Goal: Task Accomplishment & Management: Complete application form

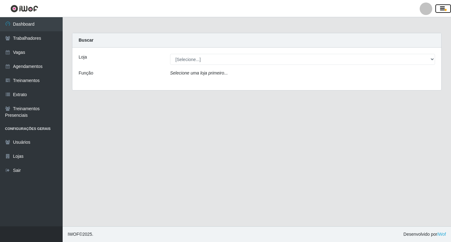
click at [444, 9] on icon "button" at bounding box center [442, 9] width 5 height 6
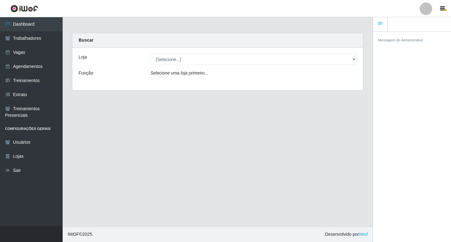
click at [419, 9] on link at bounding box center [426, 9] width 19 height 13
click at [410, 46] on button "Sair" at bounding box center [414, 48] width 56 height 13
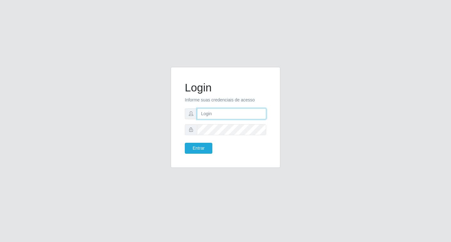
type input "filipe@ideal"
click at [199, 145] on button "Entrar" at bounding box center [199, 148] width 28 height 11
click at [206, 148] on button "Entrar" at bounding box center [199, 148] width 28 height 11
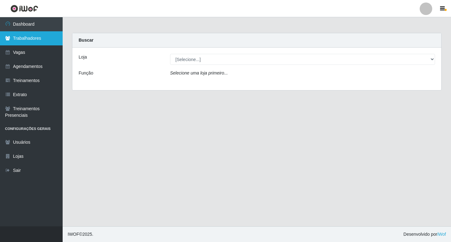
click at [36, 41] on link "Trabalhadores" at bounding box center [31, 38] width 63 height 14
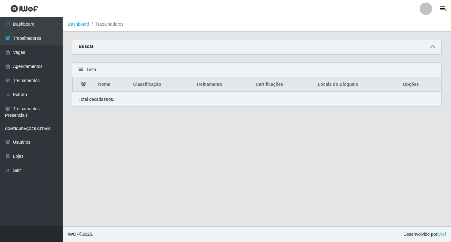
click at [433, 47] on icon at bounding box center [433, 47] width 4 height 4
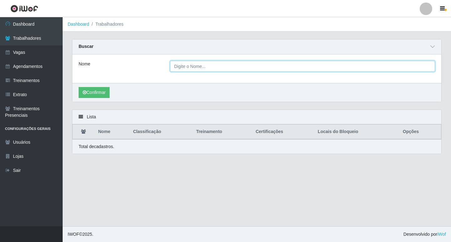
click at [247, 66] on input "Nome" at bounding box center [302, 66] width 265 height 11
type input "CAMILA"
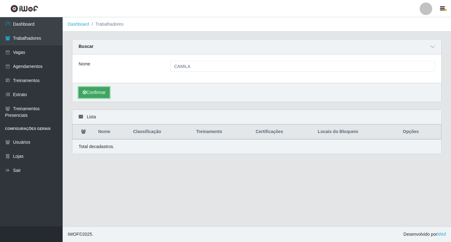
click at [86, 93] on icon "submit" at bounding box center [85, 92] width 4 height 4
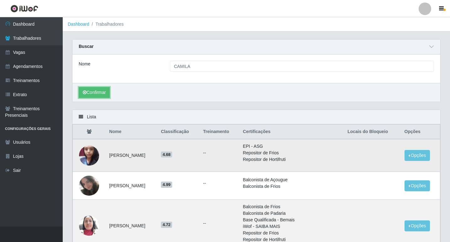
scroll to position [31, 0]
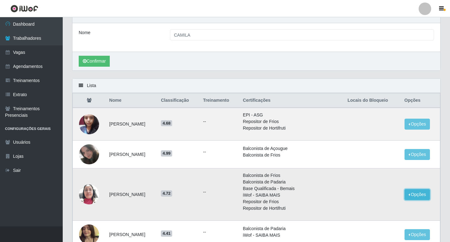
click at [412, 194] on button "Opções" at bounding box center [417, 194] width 26 height 11
click at [381, 195] on button "Bloquear - Empresa" at bounding box center [378, 196] width 50 height 13
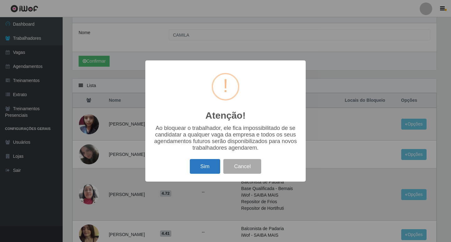
click at [208, 167] on button "Sim" at bounding box center [205, 166] width 30 height 15
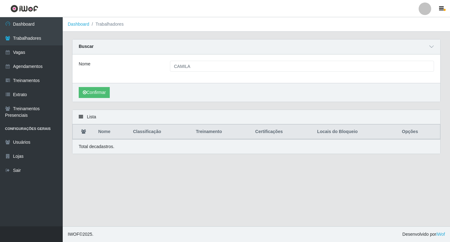
scroll to position [0, 0]
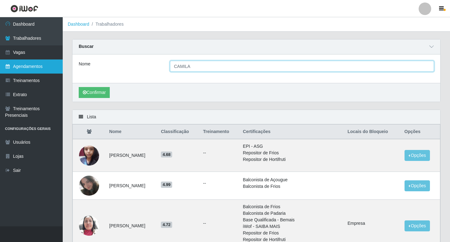
drag, startPoint x: 200, startPoint y: 65, endPoint x: 15, endPoint y: 73, distance: 185.1
click at [71, 75] on div "Carregando... Buscar Nome CAMILA Confirmar" at bounding box center [256, 74] width 378 height 71
type input "GABRIEL FE"
click at [79, 87] on button "Confirmar" at bounding box center [94, 92] width 31 height 11
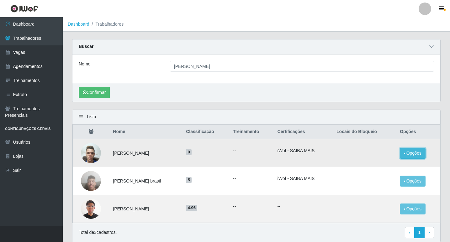
click at [413, 156] on button "Opções" at bounding box center [413, 153] width 26 height 11
click at [381, 156] on button "Bloquear - Empresa" at bounding box center [373, 154] width 50 height 13
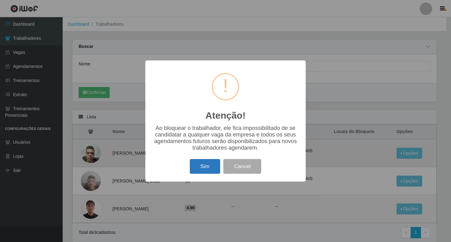
click at [199, 170] on button "Sim" at bounding box center [205, 166] width 30 height 15
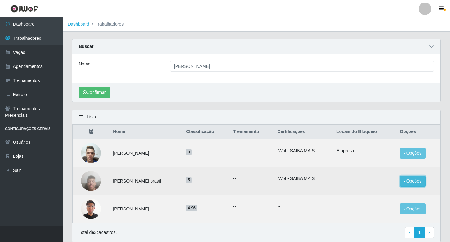
click at [416, 178] on button "Opções" at bounding box center [413, 181] width 26 height 11
click at [382, 181] on button "Bloquear - Empresa" at bounding box center [373, 182] width 50 height 13
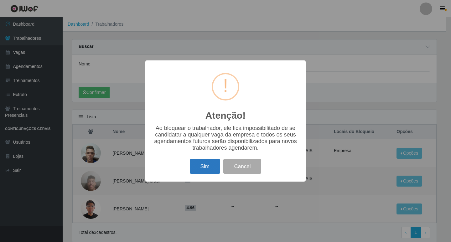
click at [206, 163] on button "Sim" at bounding box center [205, 166] width 30 height 15
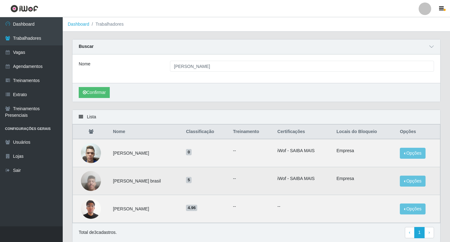
scroll to position [24, 0]
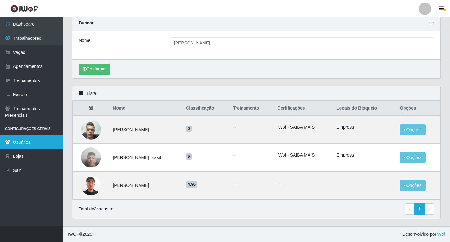
click at [36, 145] on link "Usuários" at bounding box center [31, 142] width 63 height 14
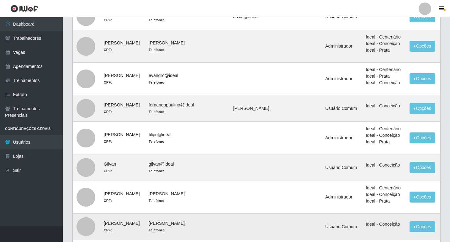
scroll to position [244, 0]
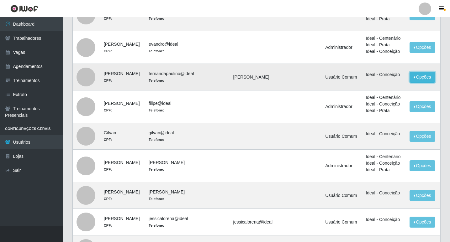
click at [409, 79] on button "Opções" at bounding box center [422, 77] width 26 height 11
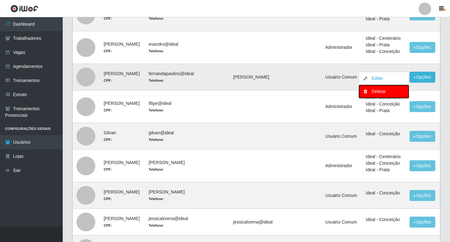
click at [388, 92] on div "Deletar" at bounding box center [383, 91] width 37 height 7
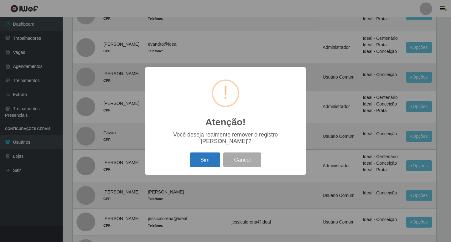
click at [211, 161] on button "Sim" at bounding box center [205, 160] width 30 height 15
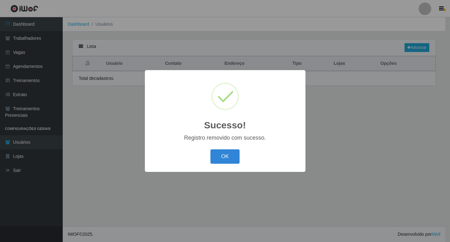
scroll to position [0, 0]
click at [220, 164] on button "OK" at bounding box center [225, 157] width 29 height 15
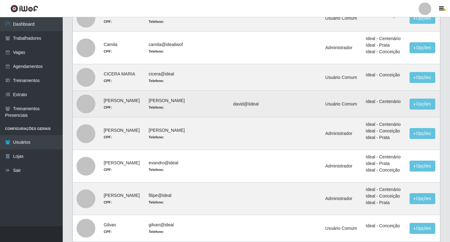
scroll to position [188, 0]
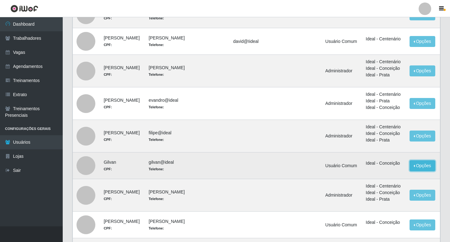
click at [414, 167] on button "Opções" at bounding box center [422, 165] width 26 height 11
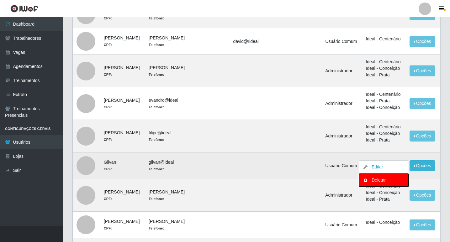
click at [368, 181] on div "Deletar" at bounding box center [383, 180] width 37 height 7
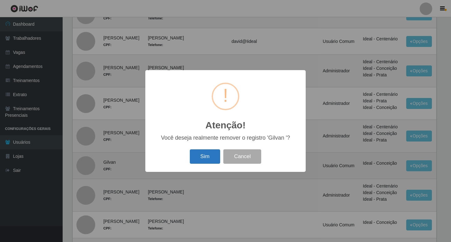
click at [203, 156] on button "Sim" at bounding box center [205, 157] width 30 height 15
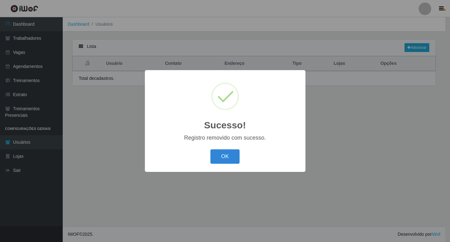
scroll to position [0, 0]
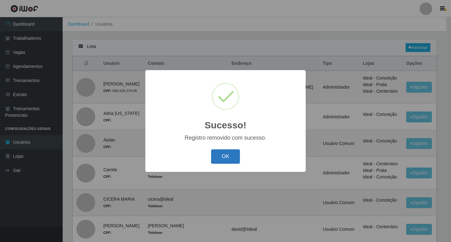
click at [227, 158] on button "OK" at bounding box center [225, 157] width 29 height 15
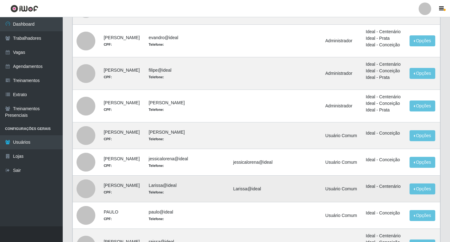
scroll to position [282, 0]
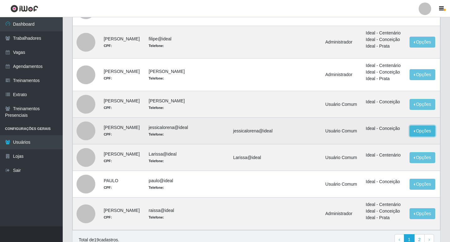
click at [409, 130] on button "Opções" at bounding box center [422, 131] width 26 height 11
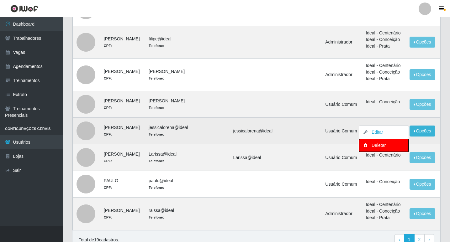
click at [375, 146] on div "Deletar" at bounding box center [383, 145] width 37 height 7
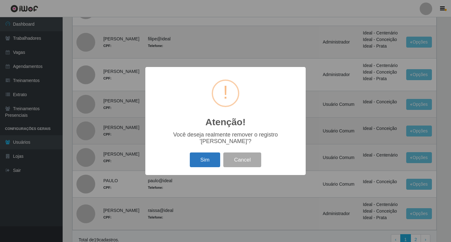
click at [216, 153] on button "Sim" at bounding box center [205, 160] width 30 height 15
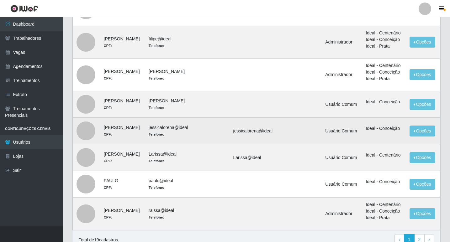
scroll to position [0, 0]
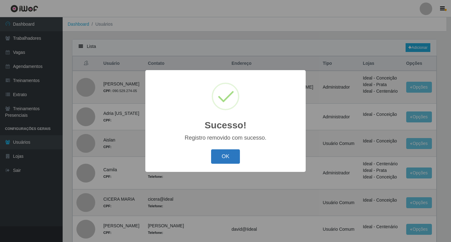
click at [221, 154] on button "OK" at bounding box center [225, 157] width 29 height 15
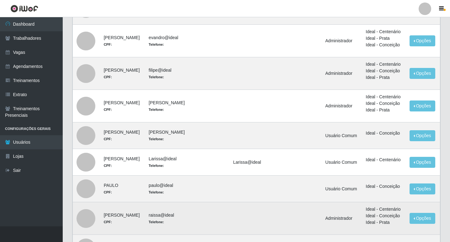
scroll to position [313, 0]
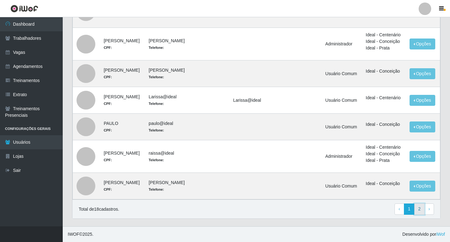
click at [416, 211] on link "2" at bounding box center [419, 209] width 11 height 11
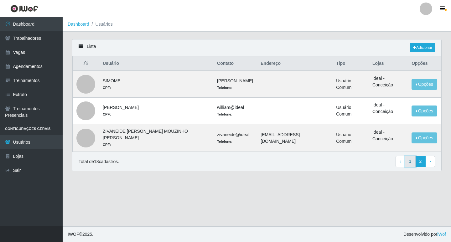
click at [412, 159] on link "1" at bounding box center [410, 161] width 11 height 11
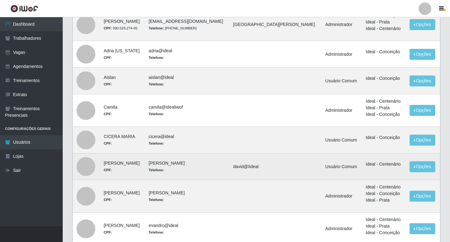
scroll to position [94, 0]
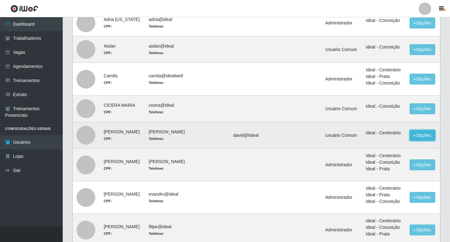
click at [414, 136] on button "Opções" at bounding box center [422, 135] width 26 height 11
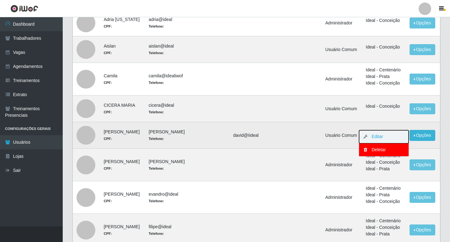
click at [364, 133] on button "Editar" at bounding box center [384, 136] width 50 height 13
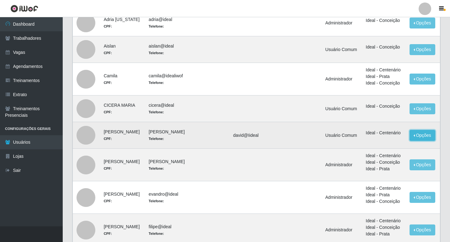
click at [416, 135] on button "Opções" at bounding box center [422, 135] width 26 height 11
click at [365, 139] on link "Editar" at bounding box center [374, 136] width 18 height 5
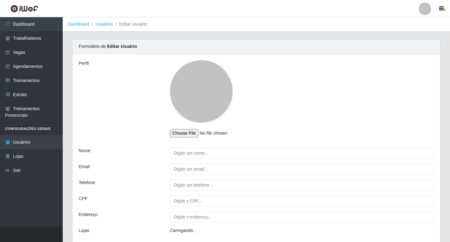
type input "[PERSON_NAME]"
type input "david@Iideal"
select select "1"
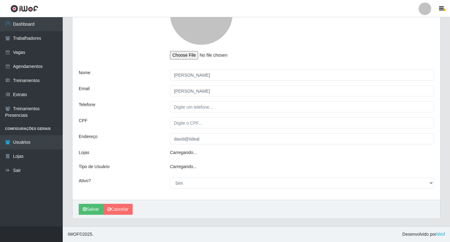
select select "2"
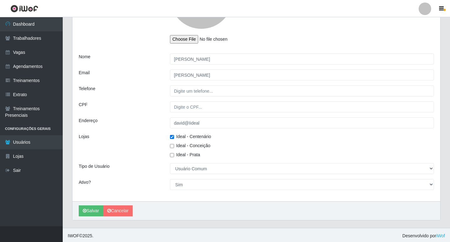
scroll to position [96, 0]
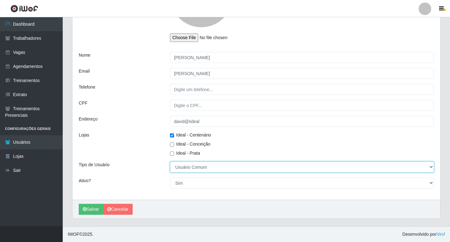
click at [208, 167] on select "[Selecione...] Administrador Usuário Comum" at bounding box center [302, 167] width 264 height 11
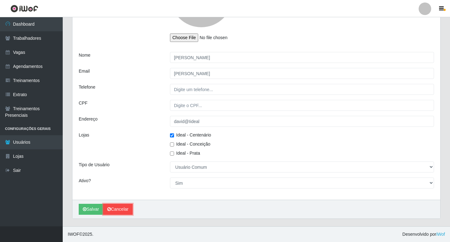
click at [120, 214] on link "Cancelar" at bounding box center [117, 209] width 29 height 11
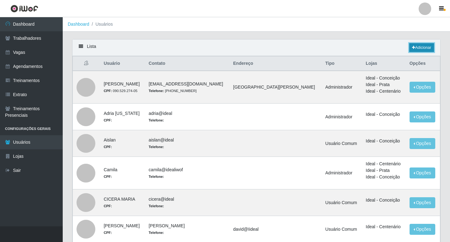
click at [417, 48] on link "Adicionar" at bounding box center [421, 47] width 25 height 9
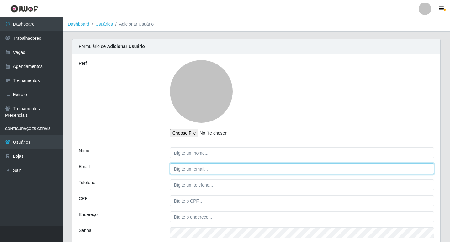
type input "filipe@ideal"
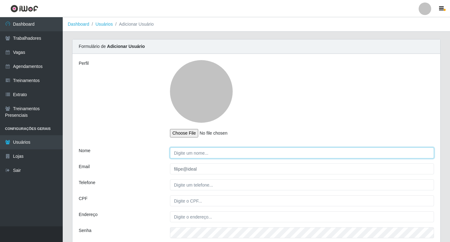
click at [189, 152] on input "Nome" at bounding box center [302, 153] width 264 height 11
type input "[PERSON_NAME]"
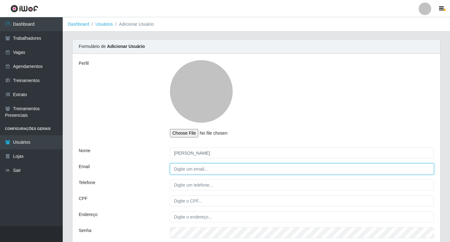
type input "A"
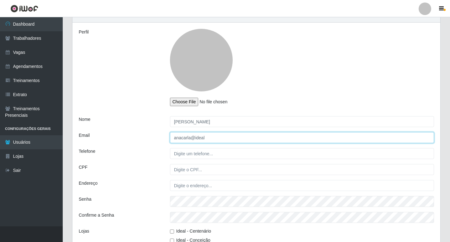
type input "anacarla@ideal"
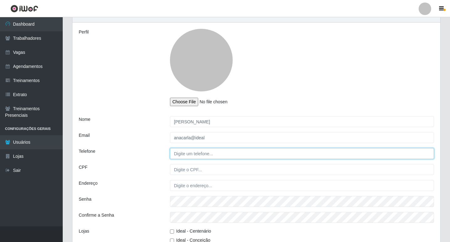
click at [189, 156] on input "Telefone" at bounding box center [302, 153] width 264 height 11
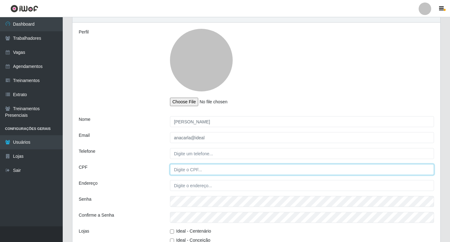
drag, startPoint x: 186, startPoint y: 175, endPoint x: 186, endPoint y: 178, distance: 3.5
click at [186, 175] on input "CPF" at bounding box center [302, 169] width 264 height 11
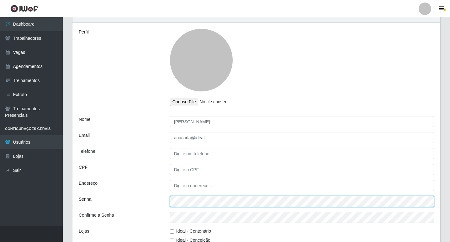
click at [124, 202] on div "Senha" at bounding box center [256, 201] width 365 height 11
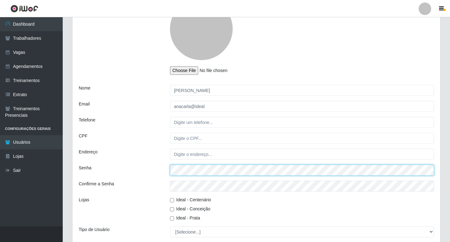
click at [72, 169] on div "Formulário de Adicionar Usuário Perfil Nome ANA CARLA Email anacarla@ideal Tele…" at bounding box center [256, 129] width 368 height 307
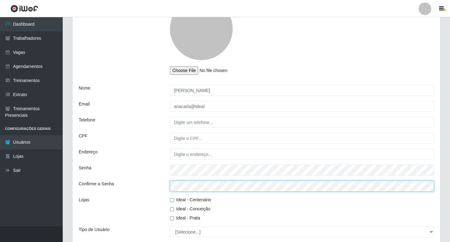
scroll to position [125, 0]
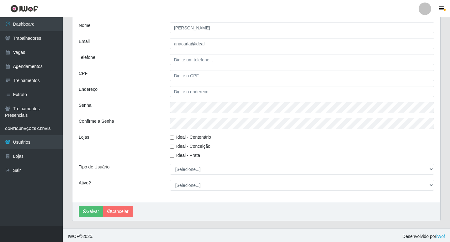
click at [172, 147] on input "Ideal - Conceição" at bounding box center [172, 147] width 4 height 4
checkbox input "true"
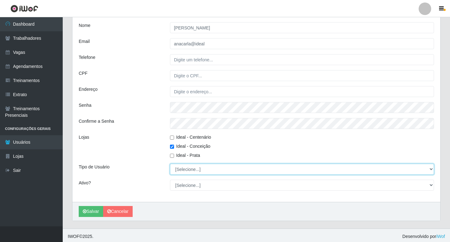
click at [190, 170] on select "[Selecione...] Administrador Usuário Comum" at bounding box center [302, 169] width 264 height 11
select select "2"
click at [170, 164] on select "[Selecione...] Administrador Usuário Comum" at bounding box center [302, 169] width 264 height 11
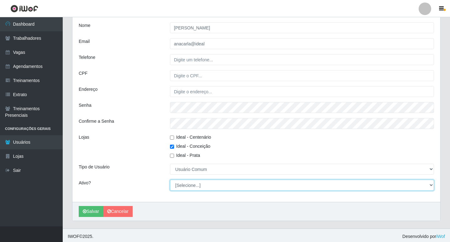
click at [198, 185] on select "[Selecione...] Não Sim" at bounding box center [302, 185] width 264 height 11
select select "1"
click at [170, 180] on select "[Selecione...] Não Sim" at bounding box center [302, 185] width 264 height 11
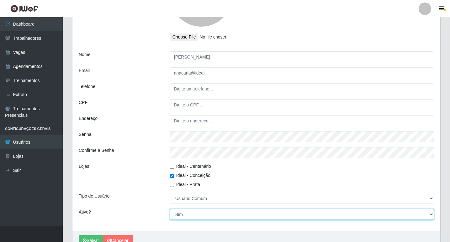
scroll to position [128, 0]
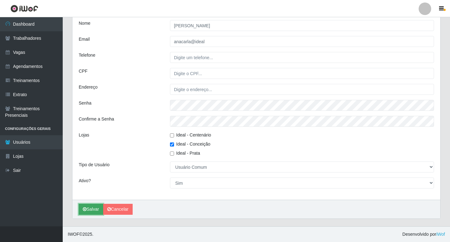
click at [97, 208] on button "Salvar" at bounding box center [91, 209] width 24 height 11
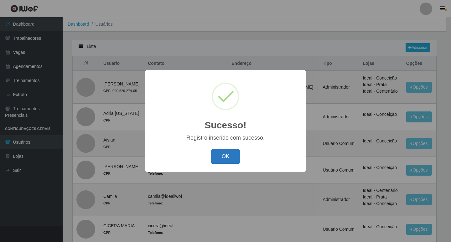
click at [228, 159] on button "OK" at bounding box center [225, 157] width 29 height 15
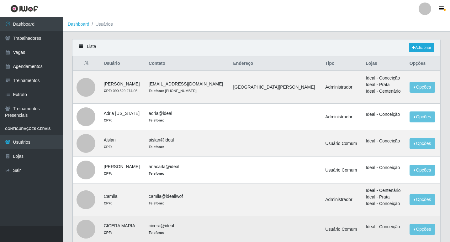
scroll to position [63, 0]
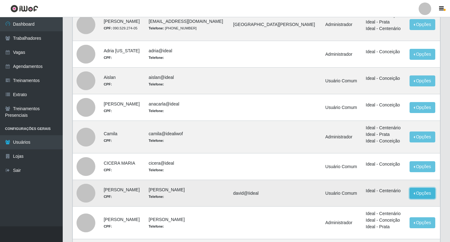
click at [413, 194] on button "Opções" at bounding box center [422, 193] width 26 height 11
click at [369, 195] on link "Editar" at bounding box center [374, 194] width 18 height 5
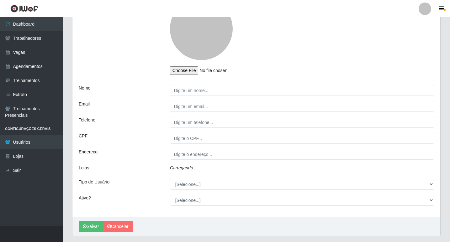
type input "[PERSON_NAME]"
type input "david@Iideal"
select select "1"
select select "2"
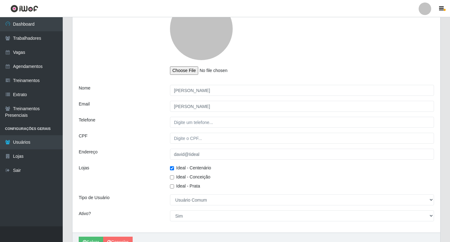
scroll to position [94, 0]
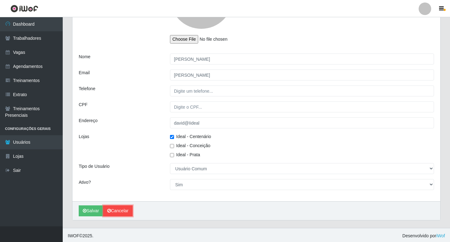
click at [111, 213] on icon at bounding box center [109, 211] width 4 height 4
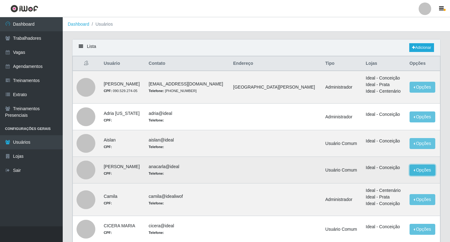
click at [420, 169] on button "Opções" at bounding box center [422, 170] width 26 height 11
click at [369, 168] on button "Editar" at bounding box center [384, 171] width 50 height 13
click at [409, 172] on button "Opções" at bounding box center [422, 170] width 26 height 11
click at [365, 172] on link "Editar" at bounding box center [374, 171] width 18 height 5
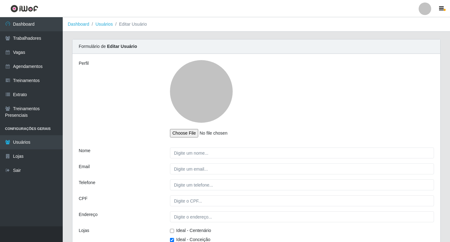
type input "[PERSON_NAME]"
type input "anacarla@ideal"
select select "1"
checkbox input "true"
select select "2"
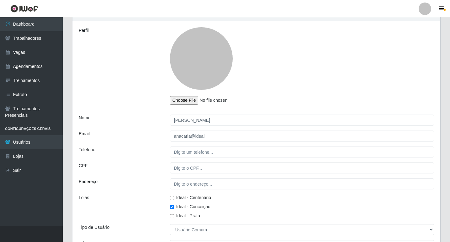
scroll to position [96, 0]
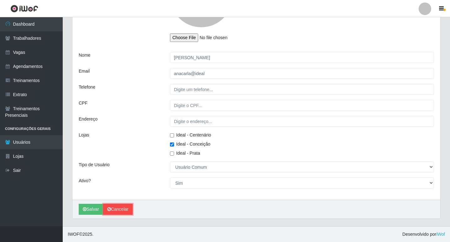
click at [122, 204] on link "Cancelar" at bounding box center [117, 209] width 29 height 11
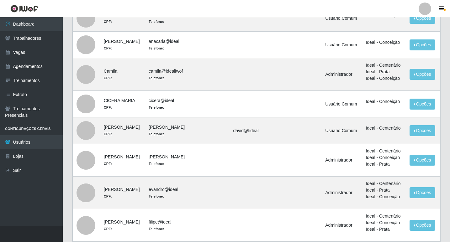
scroll to position [188, 0]
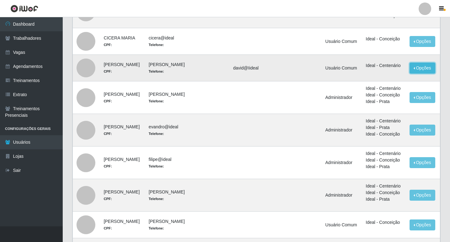
click at [409, 71] on button "Opções" at bounding box center [422, 68] width 26 height 11
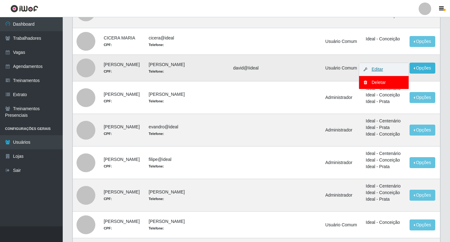
click at [365, 71] on link "Editar" at bounding box center [374, 69] width 18 height 5
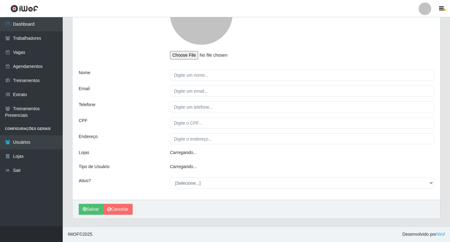
type input "[PERSON_NAME]"
type input "david@Iideal"
select select "1"
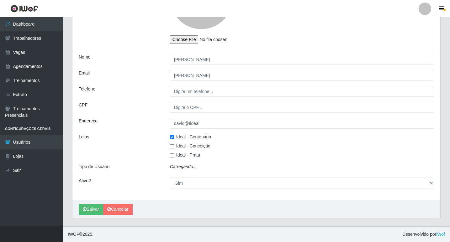
select select "2"
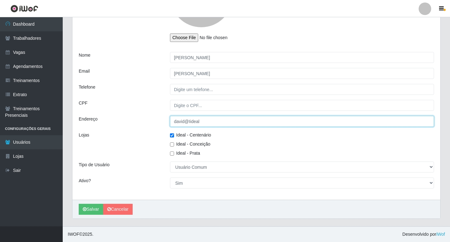
drag, startPoint x: 206, startPoint y: 123, endPoint x: 111, endPoint y: 118, distance: 95.5
click at [156, 123] on div "Endereço david@Iideal" at bounding box center [256, 121] width 365 height 11
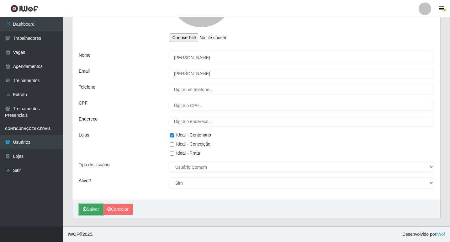
click at [92, 212] on button "Salvar" at bounding box center [91, 209] width 24 height 11
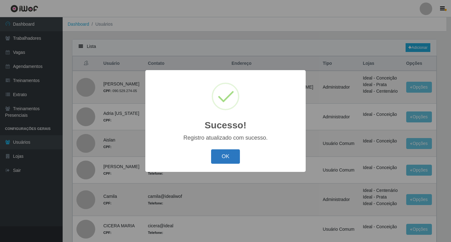
click at [213, 154] on button "OK" at bounding box center [225, 157] width 29 height 15
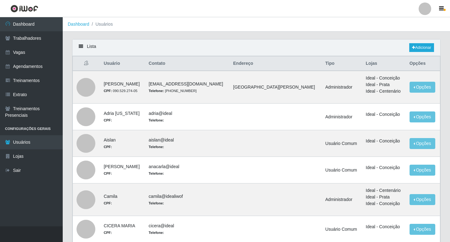
scroll to position [94, 0]
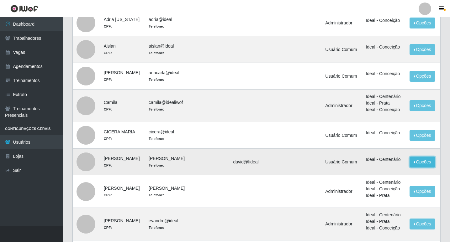
click at [409, 162] on button "Opções" at bounding box center [422, 162] width 26 height 11
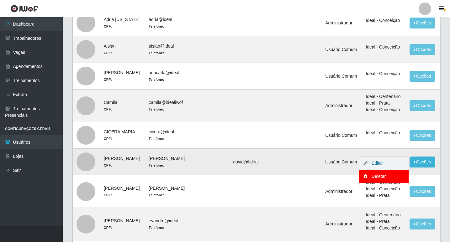
click at [365, 163] on link "Editar" at bounding box center [374, 163] width 18 height 5
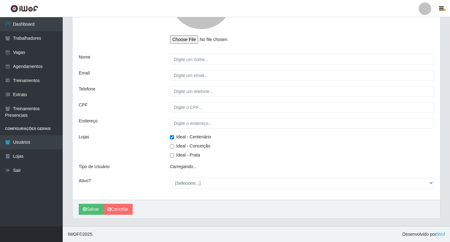
type input "[PERSON_NAME]"
type input "david@Iideal"
select select "1"
checkbox input "true"
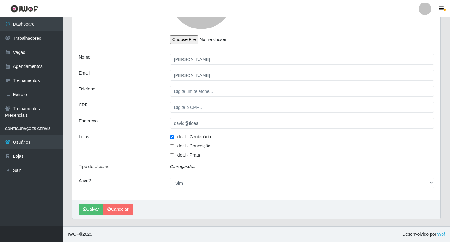
select select "2"
click at [173, 147] on input "Ideal - Conceição" at bounding box center [172, 146] width 4 height 4
checkbox input "true"
click at [96, 209] on button "Salvar" at bounding box center [91, 211] width 24 height 11
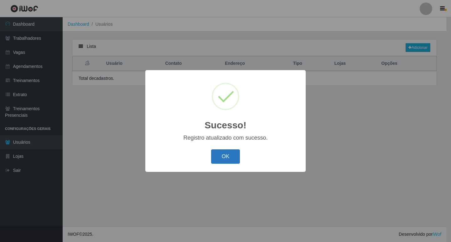
click at [219, 157] on button "OK" at bounding box center [225, 157] width 29 height 15
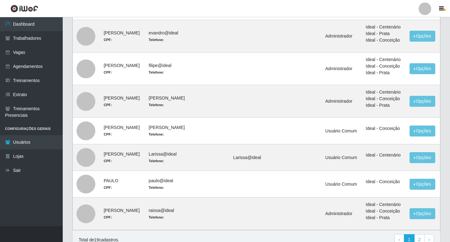
scroll to position [313, 0]
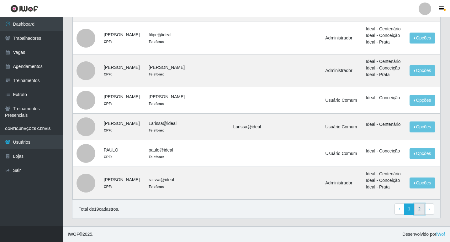
click at [417, 209] on link "2" at bounding box center [419, 209] width 11 height 11
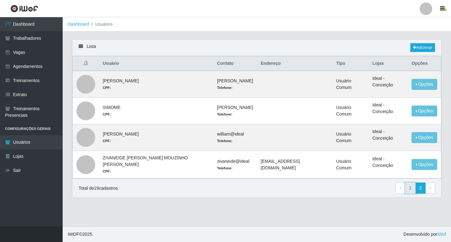
click at [409, 188] on link "1" at bounding box center [410, 188] width 11 height 11
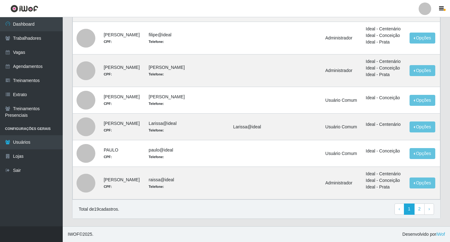
scroll to position [250, 0]
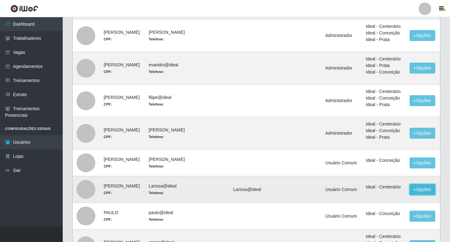
click at [409, 190] on button "Opções" at bounding box center [422, 189] width 26 height 11
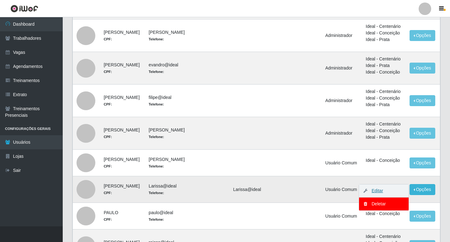
click at [368, 191] on link "Editar" at bounding box center [374, 190] width 18 height 5
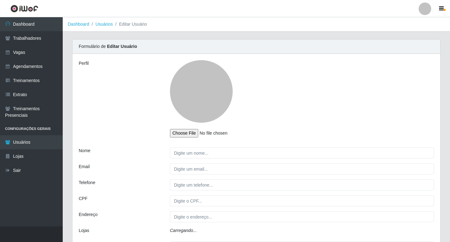
type input "[PERSON_NAME]"
type input "Larissa@ideal"
select select "1"
select select "2"
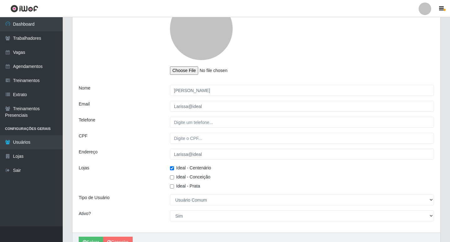
scroll to position [94, 0]
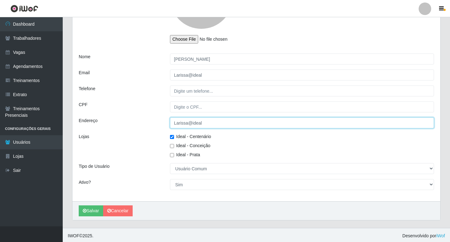
drag, startPoint x: 209, startPoint y: 125, endPoint x: 141, endPoint y: 130, distance: 68.2
click at [144, 130] on div "Perfil Nome [PERSON_NAME] Email Larissa@ideal Telefone CPF Endereço Larissa@ide…" at bounding box center [256, 81] width 368 height 242
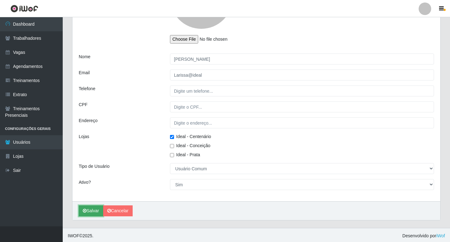
click at [90, 211] on button "Salvar" at bounding box center [91, 211] width 24 height 11
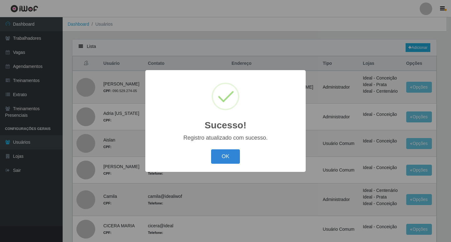
click at [235, 149] on div "OK Cancel" at bounding box center [226, 157] width 148 height 18
click at [235, 160] on button "OK" at bounding box center [225, 157] width 29 height 15
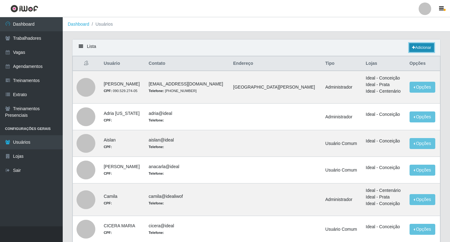
click at [420, 46] on link "Adicionar" at bounding box center [421, 47] width 25 height 9
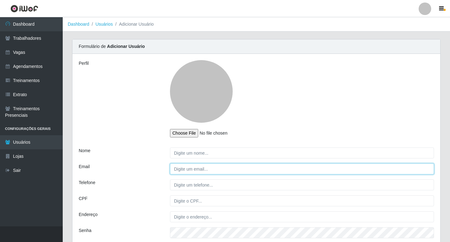
type input "filipe@ideal"
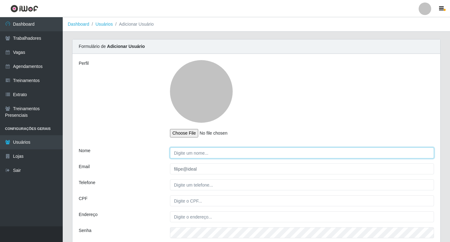
click at [189, 154] on input "Nome" at bounding box center [302, 153] width 264 height 11
type input "[PERSON_NAME]"
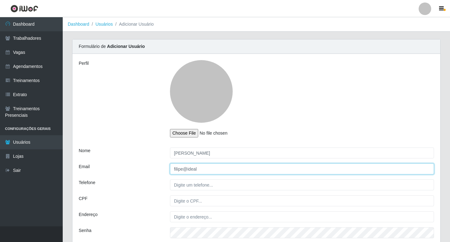
click at [194, 171] on input "filipe@ideal" at bounding box center [302, 169] width 264 height 11
drag, startPoint x: 203, startPoint y: 170, endPoint x: 58, endPoint y: 163, distance: 145.3
click at [87, 168] on div "Email [PERSON_NAME]" at bounding box center [256, 169] width 365 height 11
type input "J"
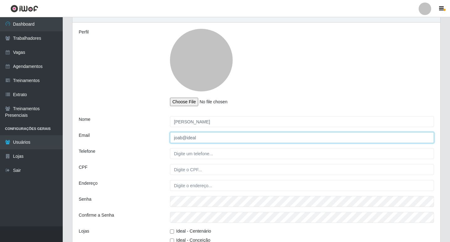
scroll to position [63, 0]
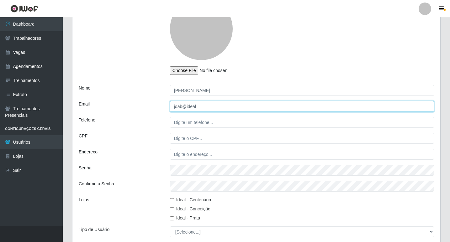
type input "joab@ideal"
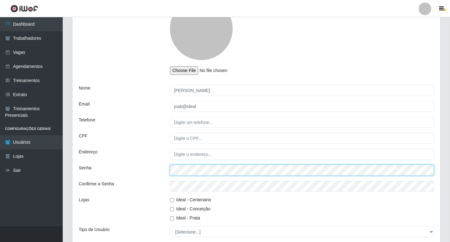
click at [113, 168] on div "Senha" at bounding box center [256, 170] width 365 height 11
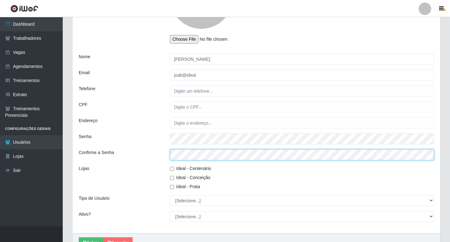
scroll to position [125, 0]
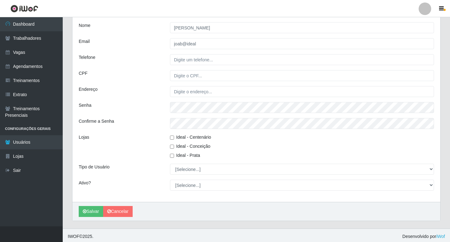
click at [172, 147] on input "Ideal - Conceição" at bounding box center [172, 147] width 4 height 4
checkbox input "true"
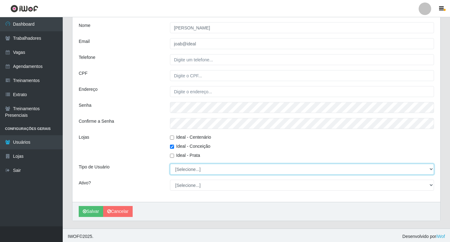
click at [183, 169] on select "[Selecione...] Administrador Usuário Comum" at bounding box center [302, 169] width 264 height 11
select select "2"
click at [170, 164] on select "[Selecione...] Administrador Usuário Comum" at bounding box center [302, 169] width 264 height 11
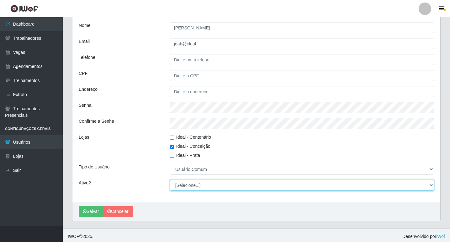
click at [186, 187] on select "[Selecione...] Não Sim" at bounding box center [302, 185] width 264 height 11
select select "1"
click at [170, 180] on select "[Selecione...] Não Sim" at bounding box center [302, 185] width 264 height 11
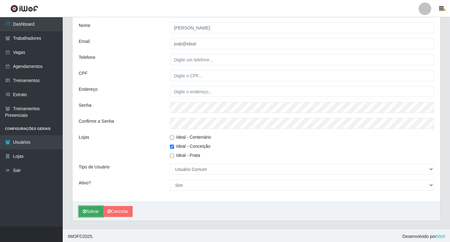
click at [88, 213] on button "Salvar" at bounding box center [91, 211] width 24 height 11
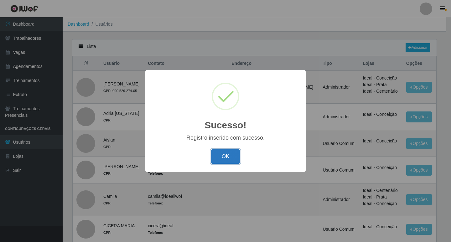
click at [232, 157] on button "OK" at bounding box center [225, 157] width 29 height 15
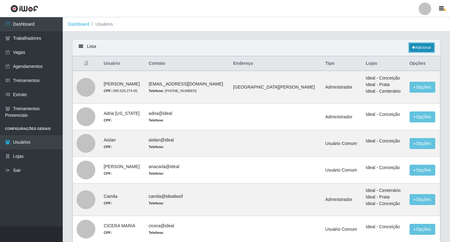
click at [417, 47] on link "Adicionar" at bounding box center [421, 47] width 25 height 9
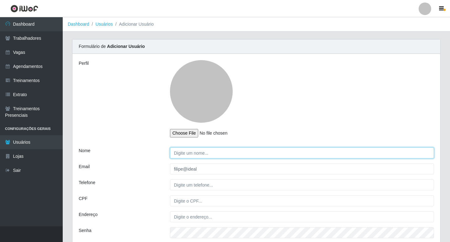
click at [186, 156] on input "Nome" at bounding box center [302, 153] width 264 height 11
paste input "[PERSON_NAME]"
drag, startPoint x: 276, startPoint y: 155, endPoint x: 208, endPoint y: 155, distance: 67.1
click at [208, 155] on input "[PERSON_NAME]" at bounding box center [302, 153] width 264 height 11
type input "[PERSON_NAME]"
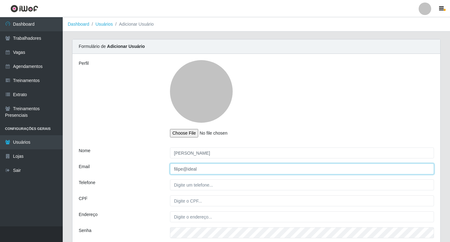
click at [208, 170] on input "filipe@ideal" at bounding box center [302, 169] width 264 height 11
drag, startPoint x: 208, startPoint y: 170, endPoint x: 41, endPoint y: 174, distance: 167.4
click at [66, 168] on div "Carregando... Formulário de Adicionar Usuário Perfil Nome [PERSON_NAME] Email […" at bounding box center [256, 196] width 387 height 315
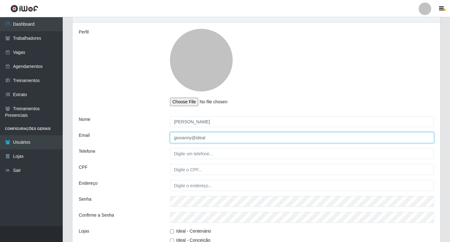
type input "giovanny@ideal"
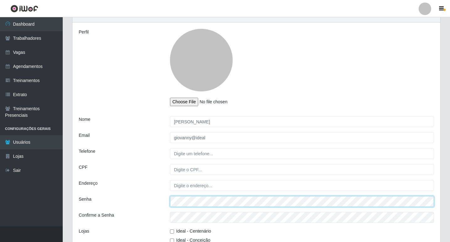
click at [112, 207] on div "Senha" at bounding box center [256, 201] width 365 height 11
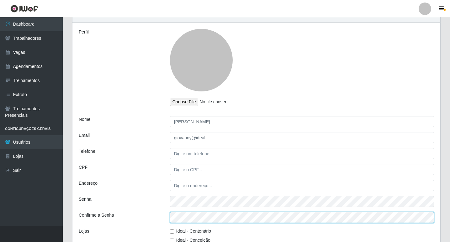
scroll to position [125, 0]
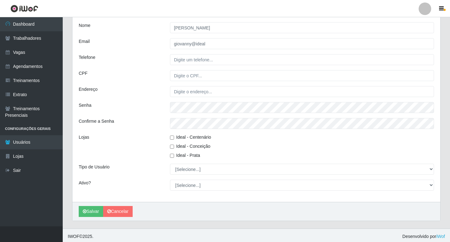
click at [186, 147] on span "Ideal - Conceição" at bounding box center [193, 146] width 34 height 5
click at [174, 147] on input "Ideal - Conceição" at bounding box center [172, 147] width 4 height 4
checkbox input "true"
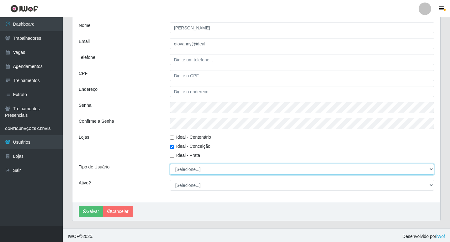
click at [183, 174] on select "[Selecione...] Administrador Usuário Comum" at bounding box center [302, 169] width 264 height 11
select select "2"
click at [170, 164] on select "[Selecione...] Administrador Usuário Comum" at bounding box center [302, 169] width 264 height 11
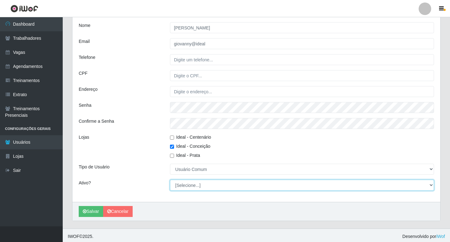
click at [186, 184] on select "[Selecione...] Não Sim" at bounding box center [302, 185] width 264 height 11
select select "1"
click at [170, 180] on select "[Selecione...] Não Sim" at bounding box center [302, 185] width 264 height 11
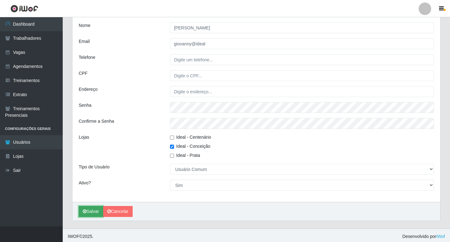
click at [91, 209] on button "Salvar" at bounding box center [91, 211] width 24 height 11
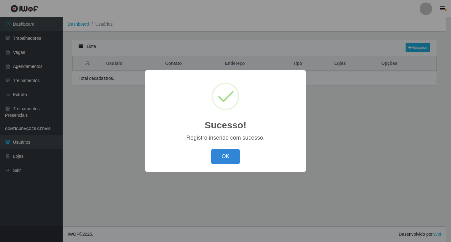
click at [210, 42] on div "Sucesso! × Registro inserido com sucesso. OK Cancel" at bounding box center [225, 121] width 451 height 242
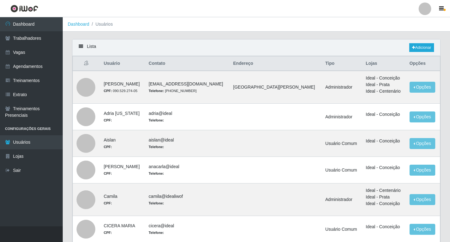
click at [428, 43] on div "Lista Adicionar" at bounding box center [256, 47] width 368 height 17
click at [424, 48] on link "Adicionar" at bounding box center [421, 47] width 25 height 9
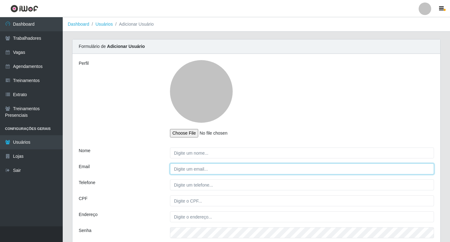
type input "filipe@ideal"
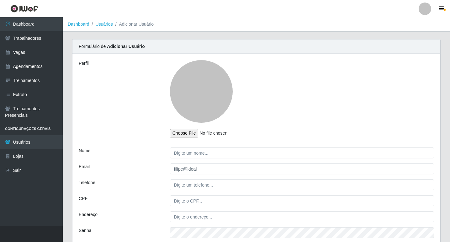
scroll to position [31, 0]
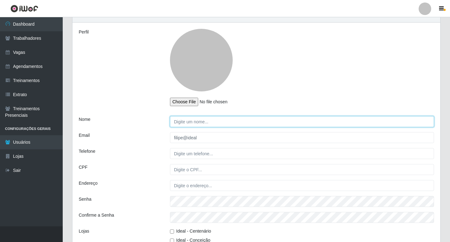
click at [195, 121] on input "Nome" at bounding box center [302, 121] width 264 height 11
paste input "[PERSON_NAME]"
drag, startPoint x: 231, startPoint y: 122, endPoint x: 218, endPoint y: 119, distance: 13.7
click at [218, 119] on input "[PERSON_NAME]" at bounding box center [302, 121] width 264 height 11
type input "EDIANE FLORENTINO"
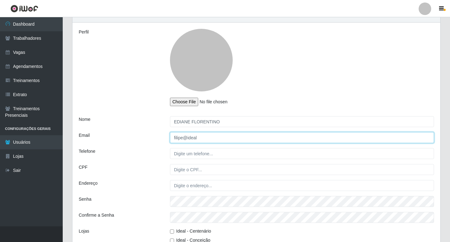
click at [200, 142] on input "filipe@ideal" at bounding box center [302, 137] width 264 height 11
drag, startPoint x: 208, startPoint y: 135, endPoint x: 64, endPoint y: 130, distance: 143.6
click at [84, 135] on div "Email [PERSON_NAME]" at bounding box center [256, 137] width 365 height 11
type input "ediane@ideal"
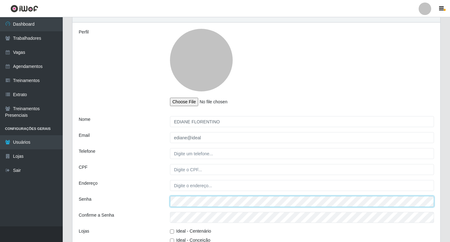
click at [141, 202] on div "Senha" at bounding box center [256, 201] width 365 height 11
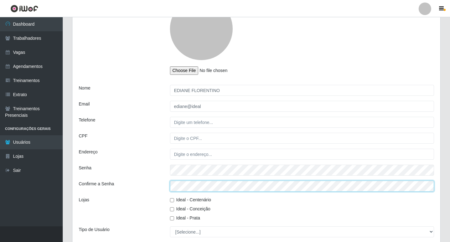
scroll to position [125, 0]
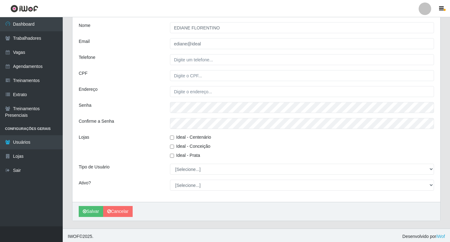
click at [179, 149] on span "Ideal - Conceição" at bounding box center [193, 146] width 34 height 5
click at [174, 149] on input "Ideal - Conceição" at bounding box center [172, 147] width 4 height 4
checkbox input "true"
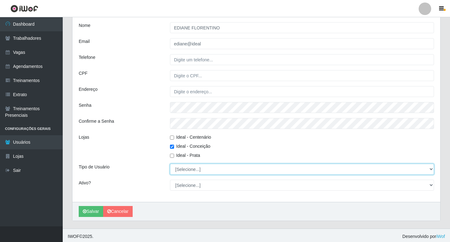
click at [193, 167] on select "[Selecione...] Administrador Usuário Comum" at bounding box center [302, 169] width 264 height 11
select select "2"
click at [170, 164] on select "[Selecione...] Administrador Usuário Comum" at bounding box center [302, 169] width 264 height 11
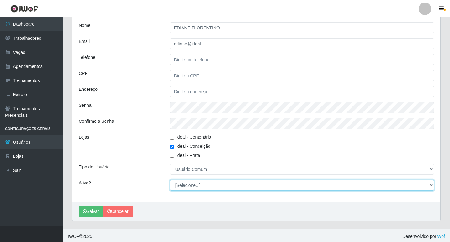
click at [186, 184] on select "[Selecione...] Não Sim" at bounding box center [302, 185] width 264 height 11
select select "1"
click at [170, 180] on select "[Selecione...] Não Sim" at bounding box center [302, 185] width 264 height 11
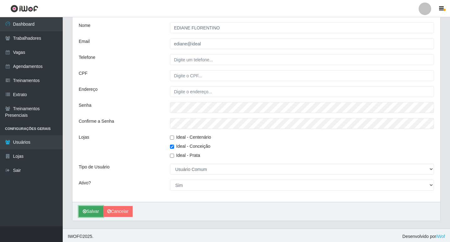
click at [87, 212] on button "Salvar" at bounding box center [91, 211] width 24 height 11
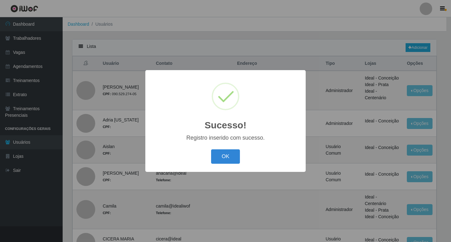
click at [241, 152] on div "OK Cancel" at bounding box center [226, 157] width 148 height 18
click at [228, 159] on button "OK" at bounding box center [225, 157] width 29 height 15
